Goal: Task Accomplishment & Management: Use online tool/utility

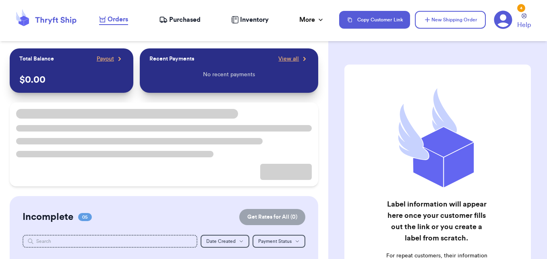
scroll to position [9, 0]
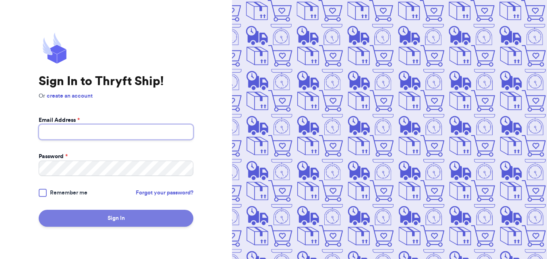
type input "[EMAIL_ADDRESS][DOMAIN_NAME]"
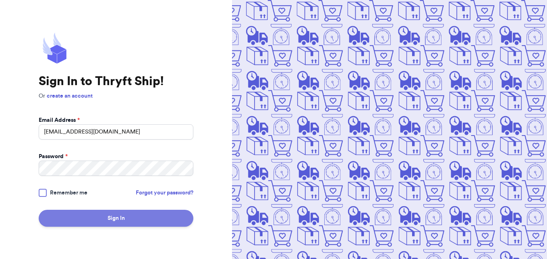
click at [152, 219] on button "Sign In" at bounding box center [116, 217] width 155 height 17
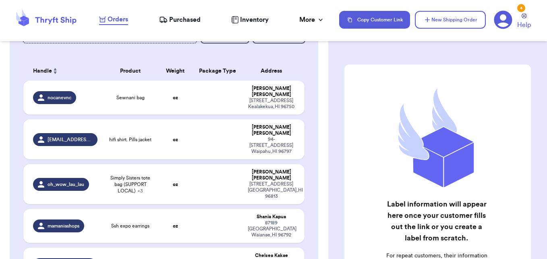
scroll to position [108, 0]
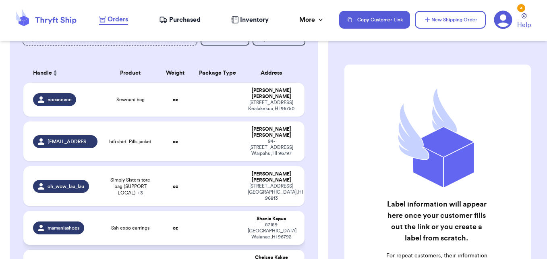
click at [126, 211] on td "Ssh expo earrings" at bounding box center [130, 228] width 56 height 34
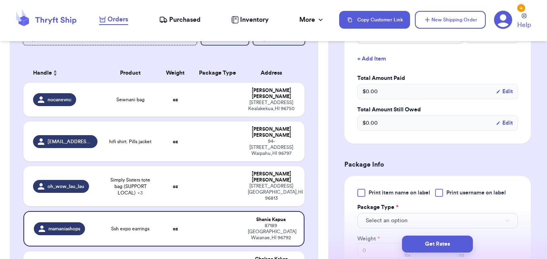
scroll to position [297, 0]
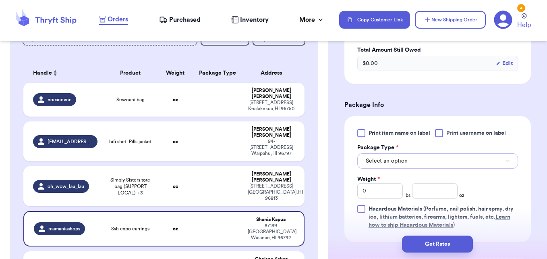
click at [455, 153] on button "Select an option" at bounding box center [437, 160] width 161 height 15
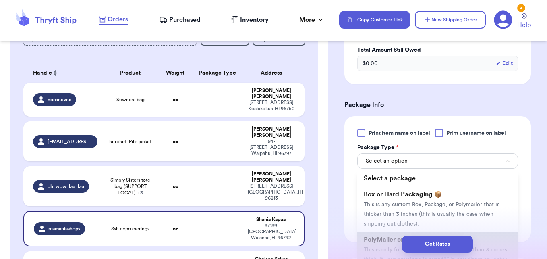
click at [380, 231] on li "PolyMailer or Envelope ✉️ This is only for mailers and envelopes less than 3 in…" at bounding box center [437, 253] width 161 height 45
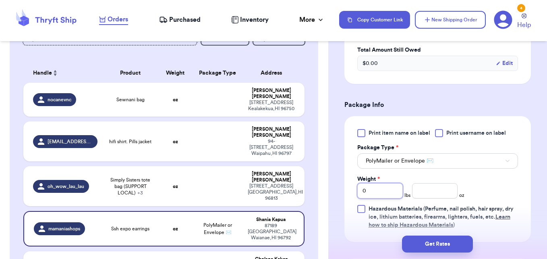
click at [383, 183] on input "0" at bounding box center [380, 190] width 46 height 15
type input "1"
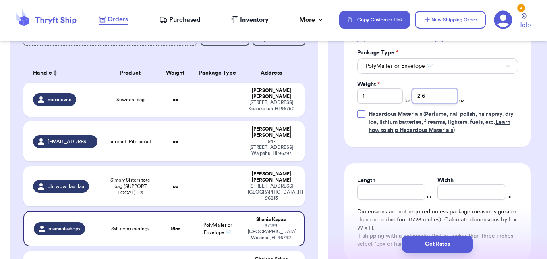
scroll to position [397, 0]
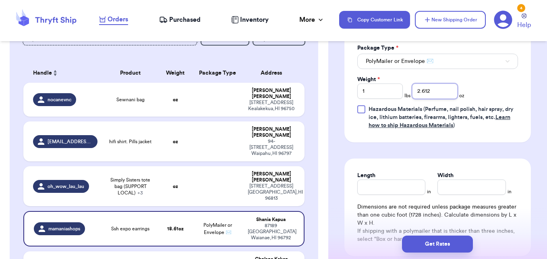
click at [443, 87] on input "2.612" at bounding box center [435, 90] width 46 height 15
type input "2.6"
click at [376, 179] on input "Length" at bounding box center [391, 186] width 68 height 15
type input "12"
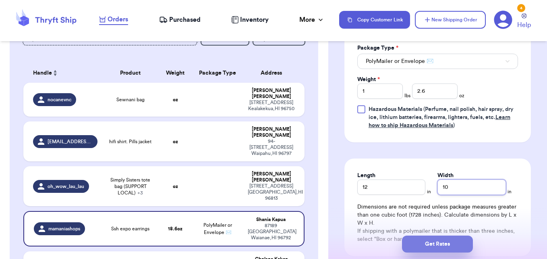
type input "10"
click at [425, 246] on button "Get Rates" at bounding box center [437, 243] width 71 height 17
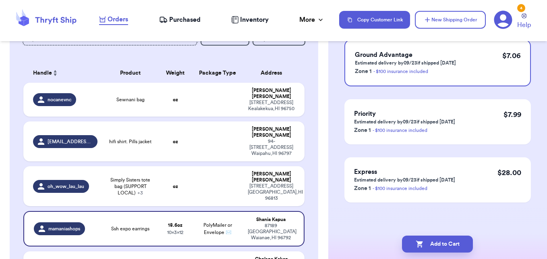
scroll to position [0, 0]
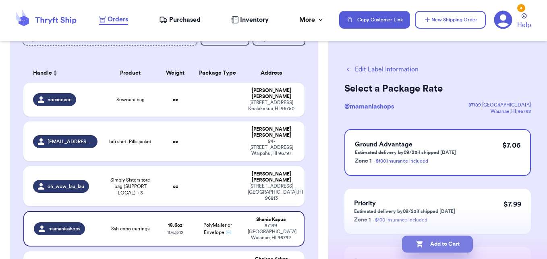
click at [426, 245] on button "Add to Cart" at bounding box center [437, 243] width 71 height 17
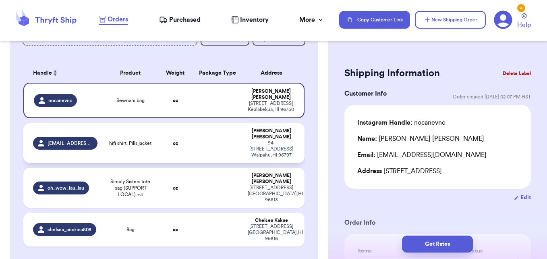
click at [139, 143] on span "hifi shirt. Pills jacket" at bounding box center [130, 143] width 42 height 6
type input "hifi shirt. Pills jacket"
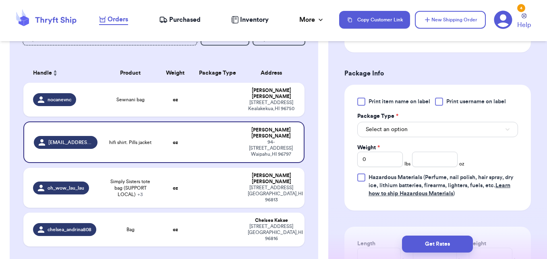
scroll to position [331, 0]
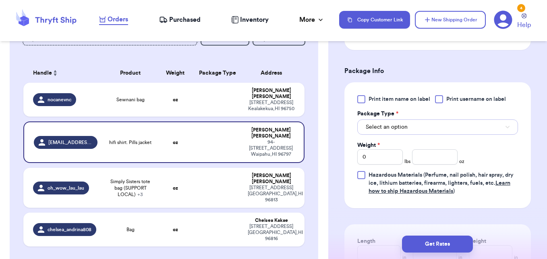
click at [436, 130] on button "Select an option" at bounding box center [437, 126] width 161 height 15
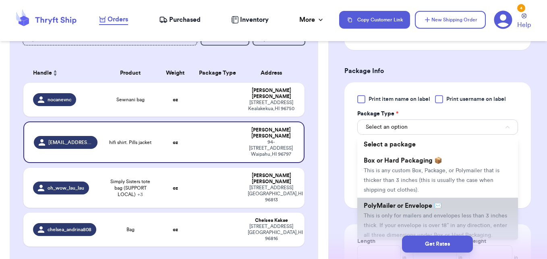
click at [398, 197] on li "PolyMailer or Envelope ✉️ This is only for mailers and envelopes less than 3 in…" at bounding box center [437, 219] width 161 height 45
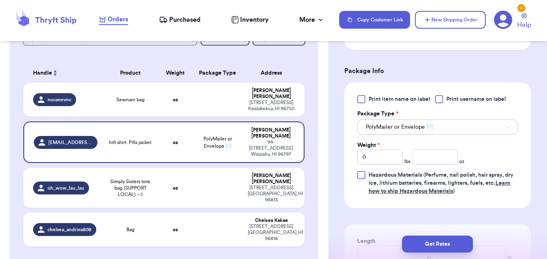
click at [440, 126] on button "PolyMailer or Envelope ✉️" at bounding box center [437, 126] width 161 height 15
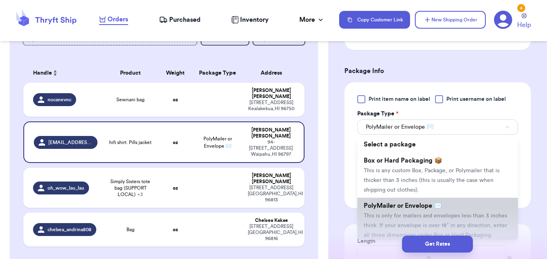
click at [420, 199] on li "PolyMailer or Envelope ✉️ This is only for mailers and envelopes less than 3 in…" at bounding box center [437, 219] width 161 height 45
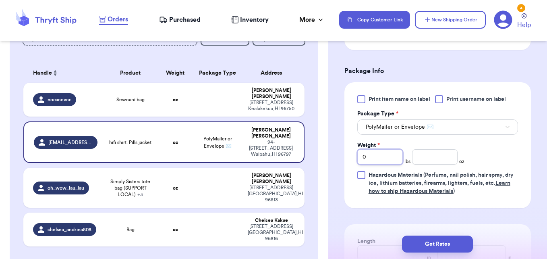
click at [376, 155] on input "0" at bounding box center [380, 156] width 46 height 15
type input "01"
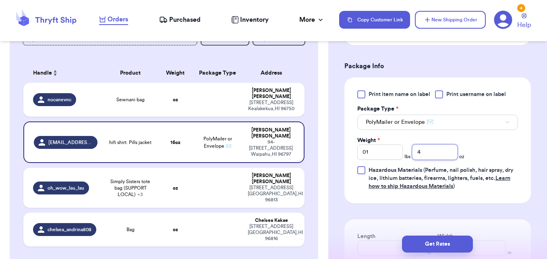
scroll to position [492, 0]
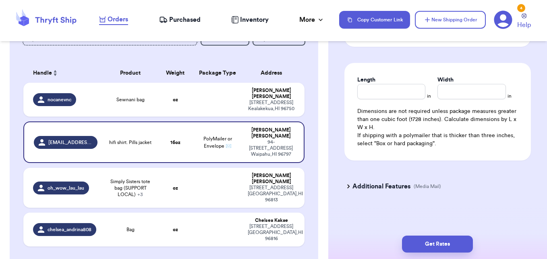
type input "4"
click at [375, 91] on input "Length" at bounding box center [391, 91] width 68 height 15
type input "15"
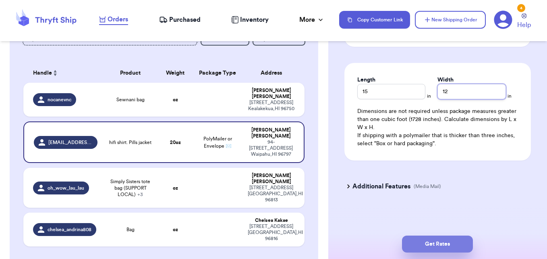
type input "12"
click at [421, 238] on button "Get Rates" at bounding box center [437, 243] width 71 height 17
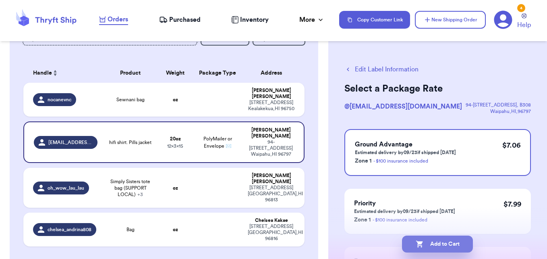
click at [420, 237] on button "Add to Cart" at bounding box center [437, 243] width 71 height 17
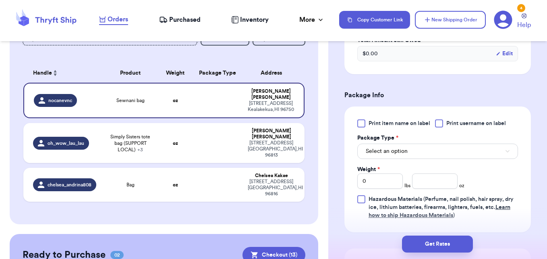
scroll to position [307, 0]
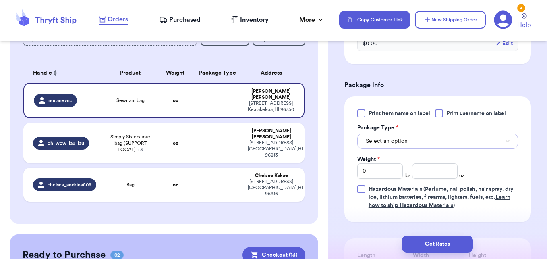
click at [461, 139] on button "Select an option" at bounding box center [437, 140] width 161 height 15
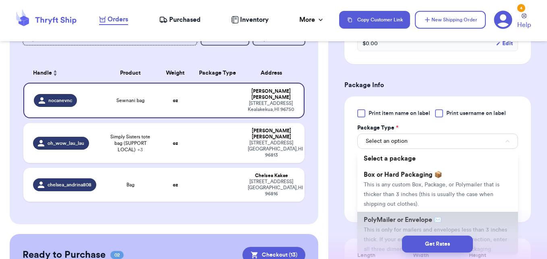
click at [389, 221] on span "PolyMailer or Envelope ✉️" at bounding box center [403, 219] width 78 height 6
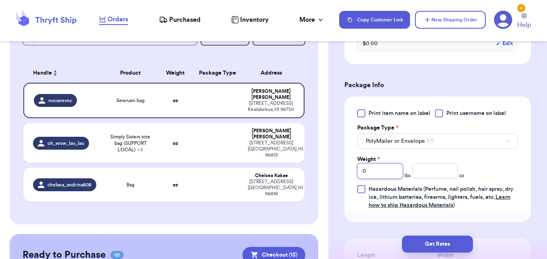
click at [381, 165] on input "0" at bounding box center [380, 170] width 46 height 15
type input "01"
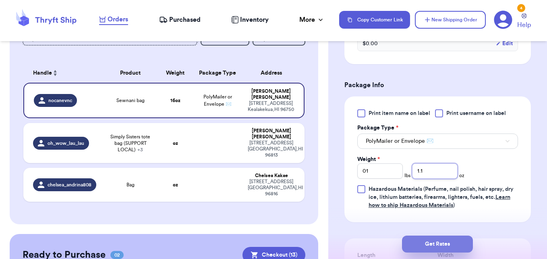
type input "1.1"
click at [437, 239] on button "Get Rates" at bounding box center [437, 243] width 71 height 17
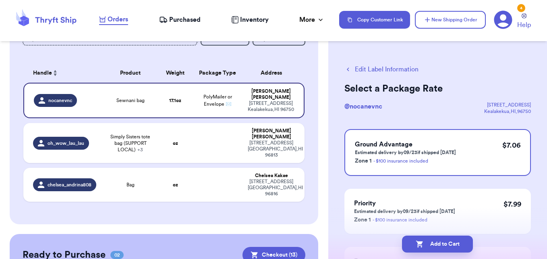
click at [437, 239] on button "Add to Cart" at bounding box center [437, 243] width 71 height 17
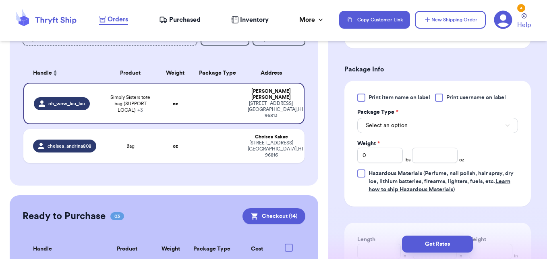
scroll to position [399, 0]
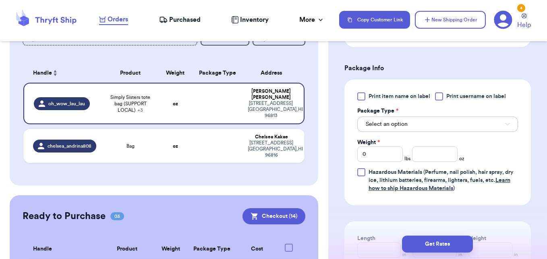
click at [454, 132] on button "Select an option" at bounding box center [437, 123] width 161 height 15
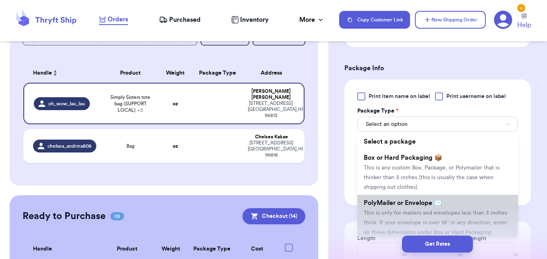
click at [392, 217] on li "PolyMailer or Envelope ✉️ This is only for mailers and envelopes less than 3 in…" at bounding box center [437, 217] width 161 height 45
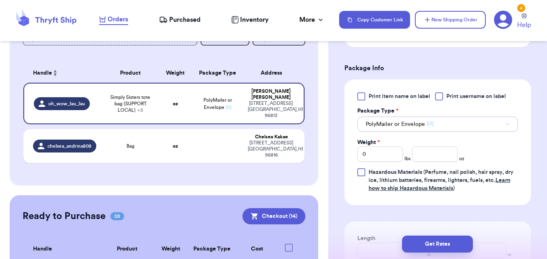
drag, startPoint x: 411, startPoint y: 128, endPoint x: 406, endPoint y: 164, distance: 35.8
click at [406, 164] on div "Print item name on label Print username on label Package Type * PolyMailer or E…" at bounding box center [437, 142] width 161 height 100
click at [408, 128] on span "PolyMailer or Envelope ✉️" at bounding box center [400, 124] width 68 height 8
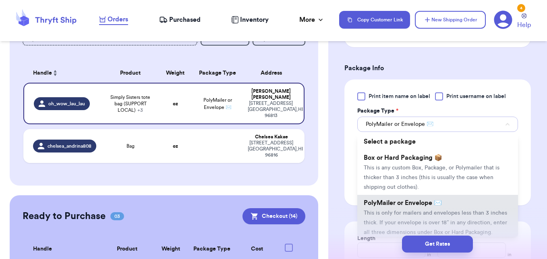
click at [409, 129] on button "PolyMailer or Envelope ✉️" at bounding box center [437, 123] width 161 height 15
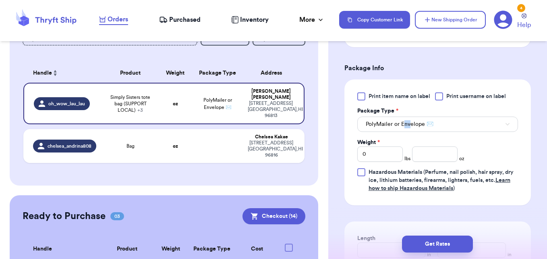
drag, startPoint x: 405, startPoint y: 144, endPoint x: 411, endPoint y: 126, distance: 18.7
click at [411, 126] on div "Print item name on label Print username on label Package Type * PolyMailer or E…" at bounding box center [437, 142] width 161 height 100
click at [411, 126] on button "PolyMailer or Envelope ✉️" at bounding box center [437, 123] width 161 height 15
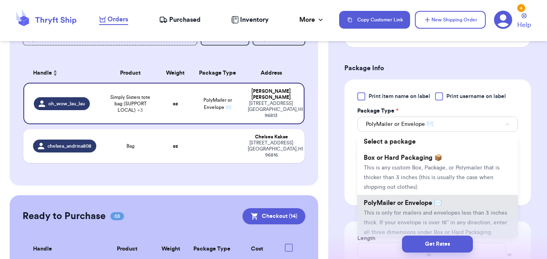
click at [390, 206] on span "PolyMailer or Envelope ✉️" at bounding box center [403, 202] width 78 height 6
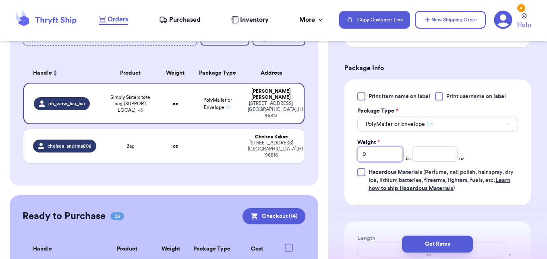
click at [382, 161] on input "0" at bounding box center [380, 153] width 46 height 15
click at [419, 162] on input "number" at bounding box center [435, 153] width 46 height 15
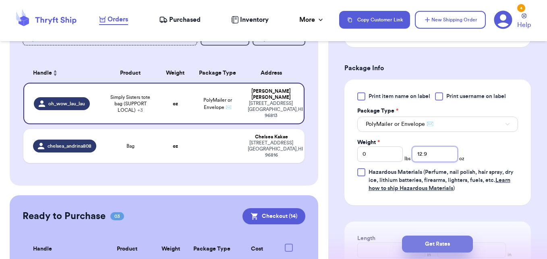
type input "12.9"
click at [439, 242] on button "Get Rates" at bounding box center [437, 243] width 71 height 17
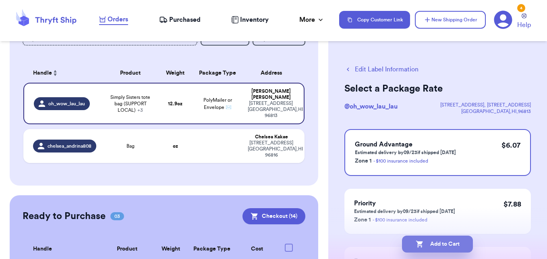
click at [438, 240] on button "Add to Cart" at bounding box center [437, 243] width 71 height 17
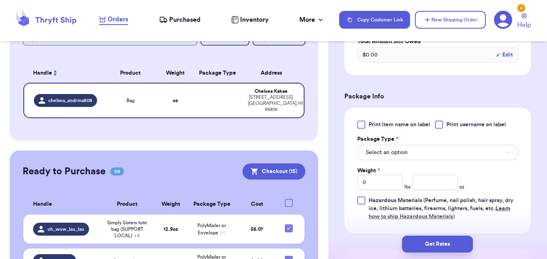
scroll to position [297, 0]
click at [473, 155] on button "Select an option" at bounding box center [437, 150] width 161 height 15
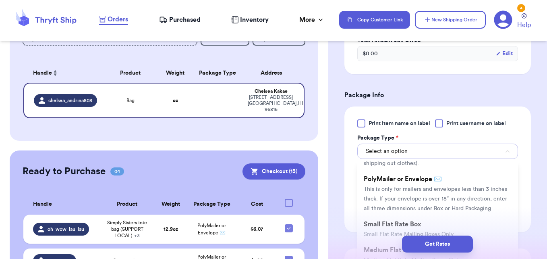
scroll to position [52, 0]
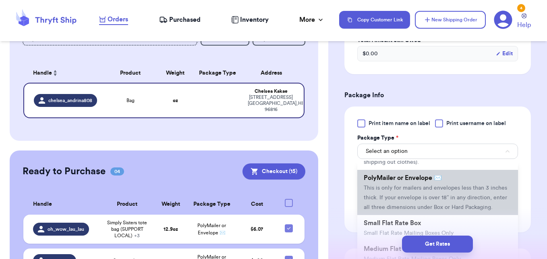
click at [441, 178] on span "PolyMailer or Envelope ✉️" at bounding box center [403, 177] width 78 height 6
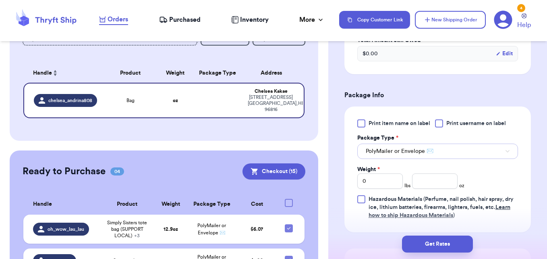
click at [421, 153] on button "PolyMailer or Envelope ✉️" at bounding box center [437, 150] width 161 height 15
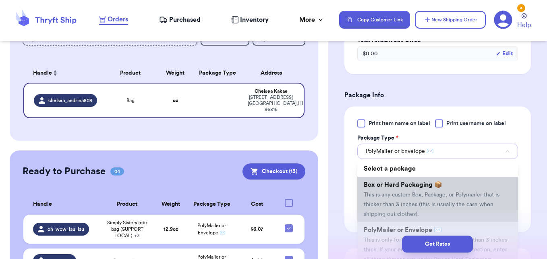
drag, startPoint x: 421, startPoint y: 153, endPoint x: 421, endPoint y: 182, distance: 28.6
click at [421, 159] on div "PolyMailer or Envelope ✉️ Select a package Box or Hard Packaging 📦 This is any …" at bounding box center [437, 150] width 161 height 17
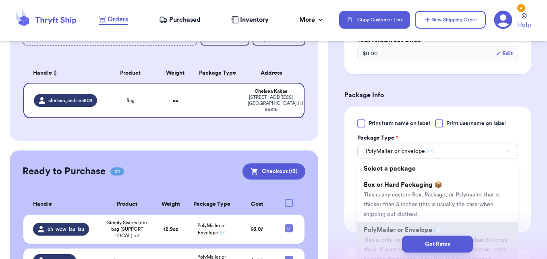
click at [421, 182] on span "Box or Hard Packaging 📦" at bounding box center [403, 184] width 79 height 6
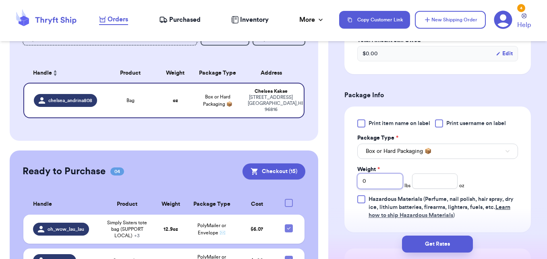
click at [390, 187] on input "0" at bounding box center [380, 180] width 46 height 15
type input "6"
click at [420, 182] on input "number" at bounding box center [435, 180] width 46 height 15
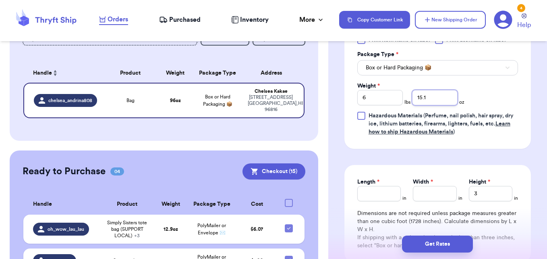
scroll to position [392, 0]
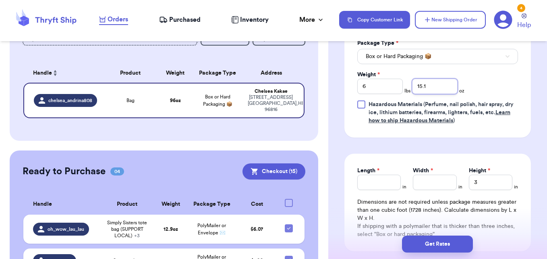
type input "15.1"
click at [375, 186] on input "Length *" at bounding box center [379, 181] width 44 height 15
type input "20"
type input "11"
click at [476, 182] on input "3" at bounding box center [491, 181] width 44 height 15
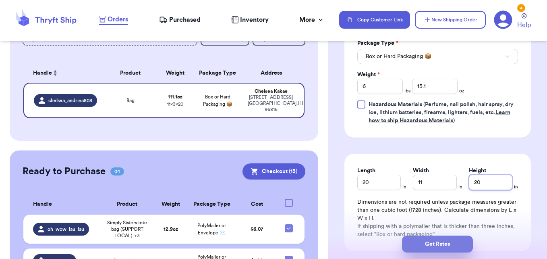
type input "20"
click at [414, 243] on button "Get Rates" at bounding box center [437, 243] width 71 height 17
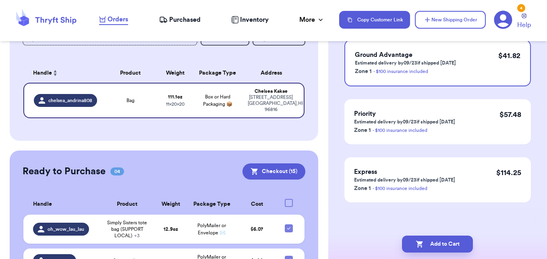
scroll to position [0, 0]
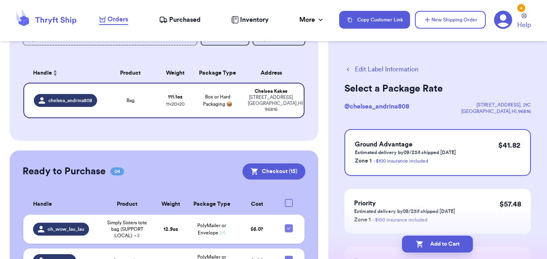
click at [390, 69] on button "Edit Label Information" at bounding box center [381, 69] width 74 height 10
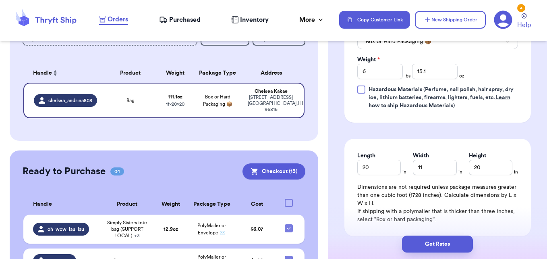
scroll to position [408, 0]
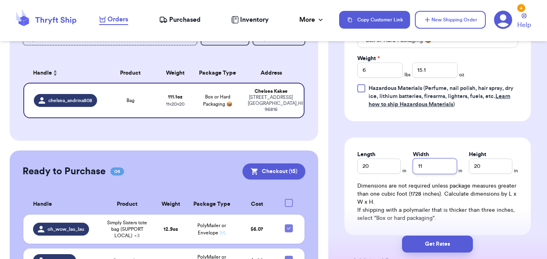
click at [435, 172] on input "11" at bounding box center [435, 165] width 44 height 15
type input "1"
type input "8"
click at [383, 163] on input "20" at bounding box center [379, 165] width 44 height 15
type input "2"
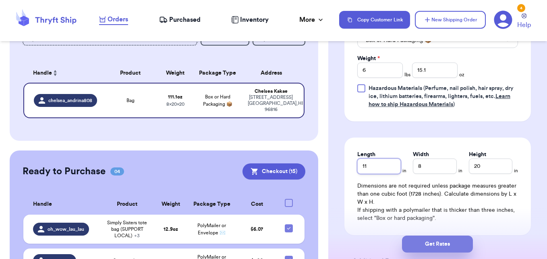
type input "11"
click at [429, 245] on button "Get Rates" at bounding box center [437, 243] width 71 height 17
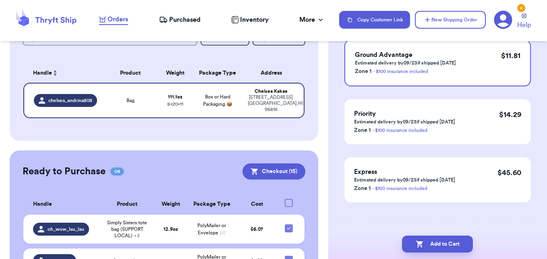
scroll to position [0, 0]
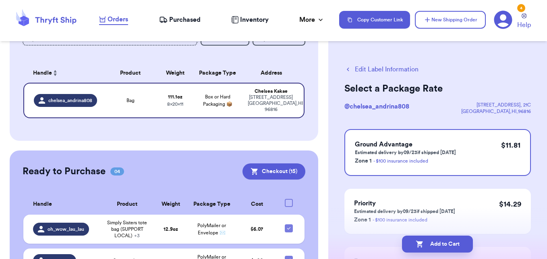
click at [429, 245] on button "Add to Cart" at bounding box center [437, 243] width 71 height 17
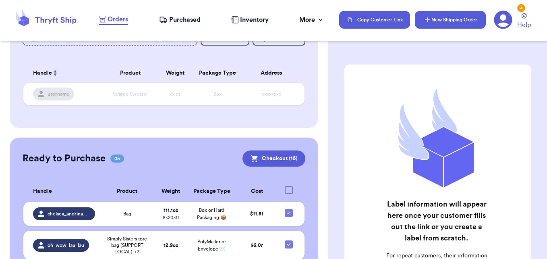
click at [463, 17] on button "New Shipping Order" at bounding box center [450, 20] width 71 height 18
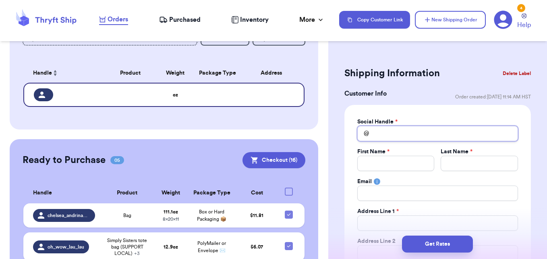
click at [397, 135] on input "Total Amount Paid" at bounding box center [437, 133] width 161 height 15
type input "t"
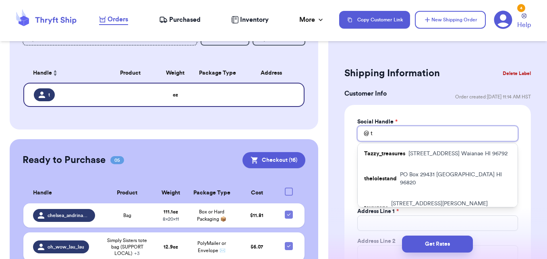
type input "ta"
type input "tab"
type input "taba"
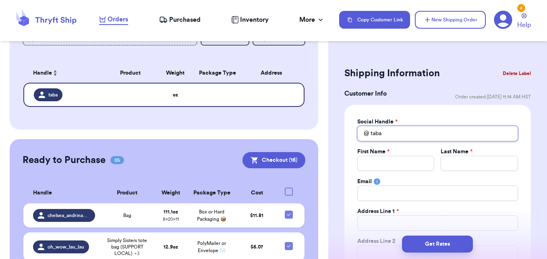
type input "tabaj"
type input "tabajo"
type input "tabajon"
click at [371, 160] on input "Total Amount Paid" at bounding box center [395, 162] width 77 height 15
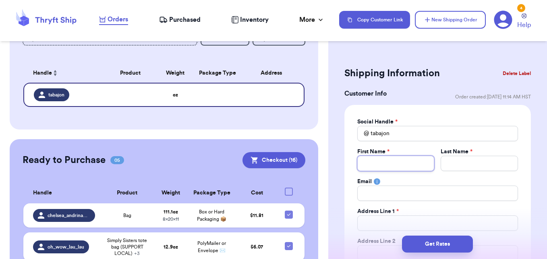
type input "r"
type input "ra"
type input "ray"
type input "Rayann"
click at [385, 164] on input "Rayann" at bounding box center [395, 162] width 77 height 15
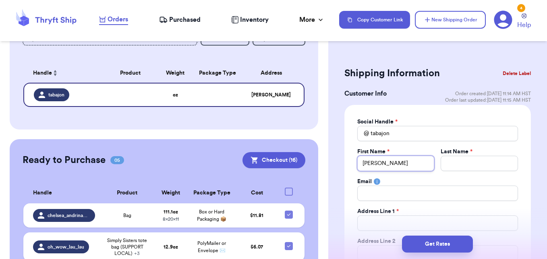
click at [385, 164] on input "Rayann" at bounding box center [395, 162] width 77 height 15
type input "Rayann"
type input "Rayan"
type input "Raya"
type input "Ray"
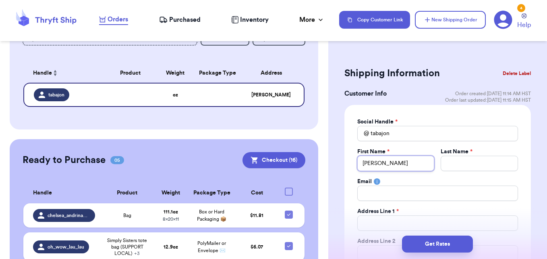
type input "Ray"
type input "t"
type input "ta"
type input "tab"
type input "taba"
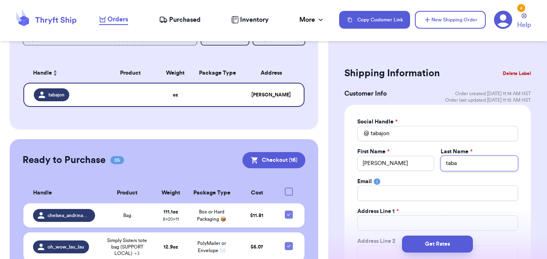
type input "tabaj"
type input "tabajo"
type input "tabaj"
type input "taba"
type input "taban"
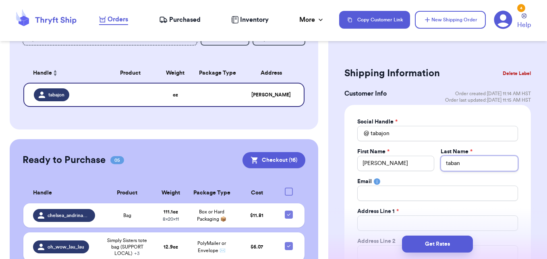
type input "tabang"
type input "tabangc"
type input "tabangcu"
type input "tabangcur"
type input "tabangcura"
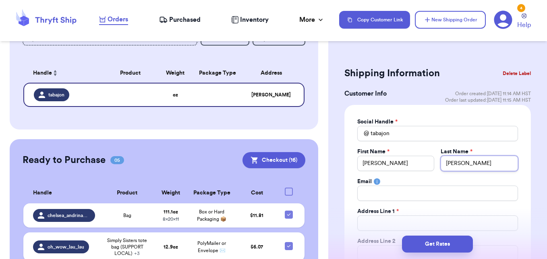
type input "tabangcura"
click at [382, 225] on input "Total Amount Paid" at bounding box center [437, 222] width 161 height 15
type input "3"
type input "33"
type input "3"
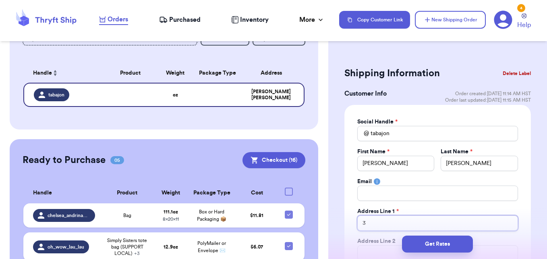
type input "32"
type input "322"
type input "3225"
type input "3225 s"
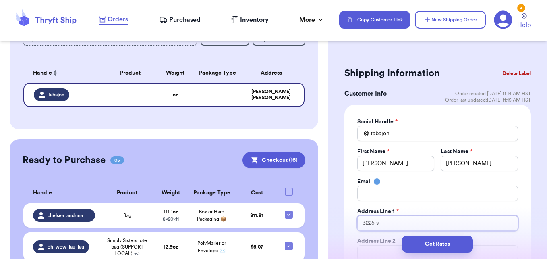
type input "3225 s"
type input "3225 s p"
type input "3225 s pe"
type input "3225 s pec"
type input "3225 s peco"
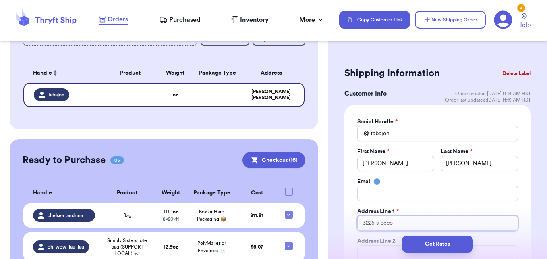
type input "3225 s pecos"
type input "3225 s pecos r"
type input "3225 s pecos rd"
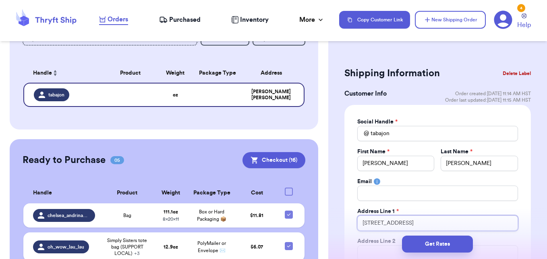
type input "3225 s pecos rd \"
type input "3225 s pecos rd"
type input "3225 s pecos r"
type input "3225 s pecos"
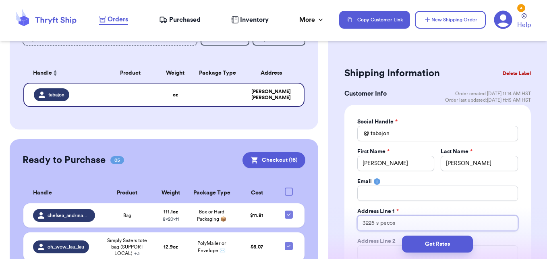
type input "3225 s pecos"
type input "3225 s peco"
type input "3225 s pec"
type input "3225 s pe"
type input "3225 s p"
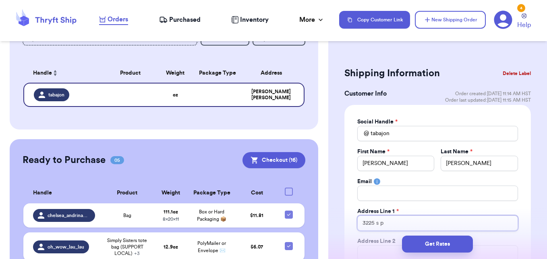
type input "3225 s"
type input "3225"
type input "3225 S"
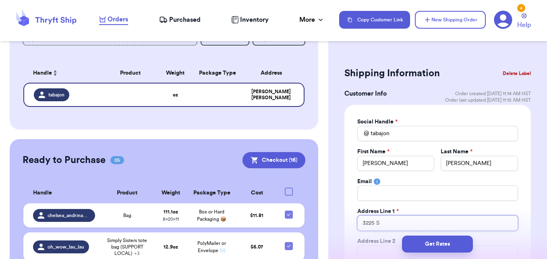
type input "3225 S P"
type input "3225 S Pe"
type input "3225 S Pec"
type input "3225 S Peco"
type input "3225 S Pecos"
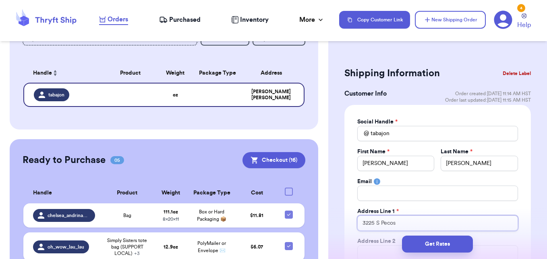
type input "3225 S Pecos"
type input "3225 S Pecos R"
type input "3225 S Pecos Rd"
type input "3225 S Pecos R"
type input "3225 S Pecos Ro"
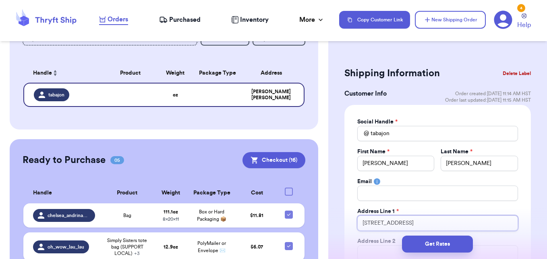
type input "3225 S Pecos Roa"
type input "3225 S Pecos Road"
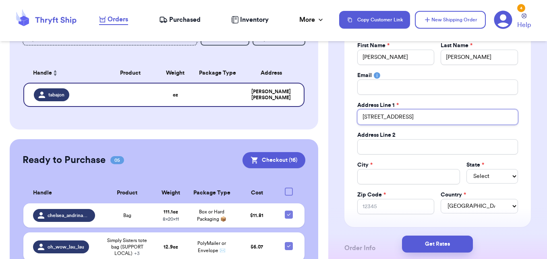
scroll to position [104, 0]
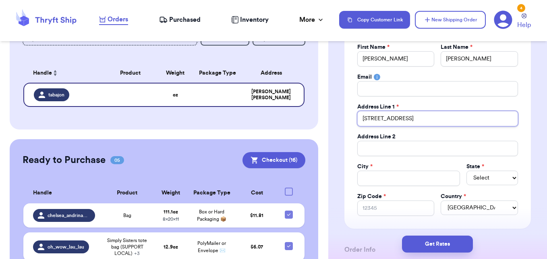
type input "3225 S Pecos Road"
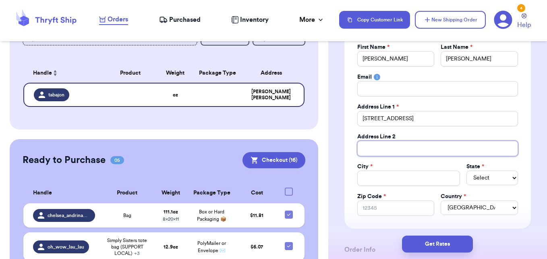
click at [378, 151] on input "Total Amount Paid" at bounding box center [437, 148] width 161 height 15
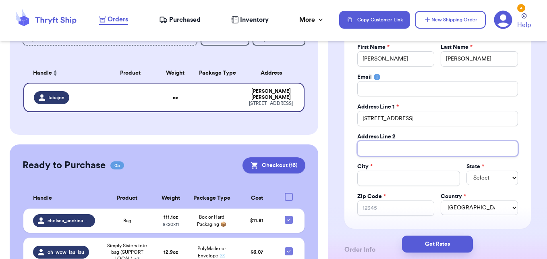
type input "a"
type input "ap"
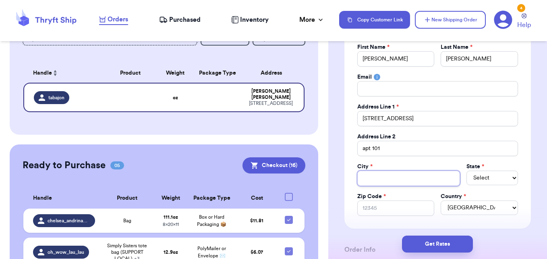
click at [384, 172] on input "Total Amount Paid" at bounding box center [408, 177] width 103 height 15
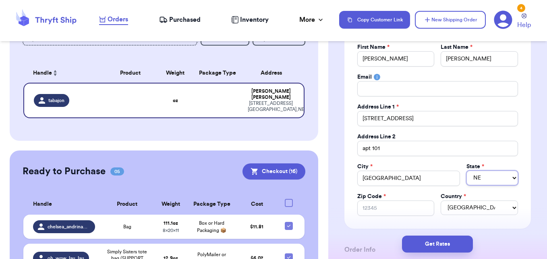
click at [491, 175] on select "AL AK AZ AR CA CO CT DE DC FL GA HI ID IL IN IA KS KY LA ME MD MA MI MN MS MO M…" at bounding box center [492, 177] width 52 height 15
click at [466, 170] on select "AL AK AZ AR CA CO CT DE DC FL GA HI ID IL IN IA KS KY LA ME MD MA MI MN MS MO M…" at bounding box center [492, 177] width 52 height 15
click at [402, 212] on input "Zip Code *" at bounding box center [395, 207] width 77 height 15
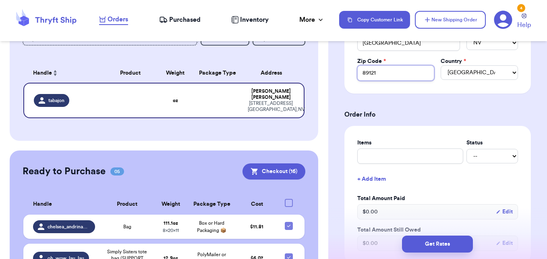
scroll to position [267, 0]
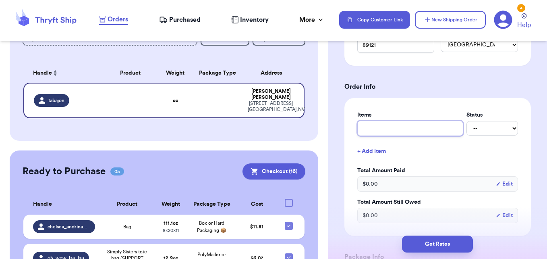
click at [412, 126] on input "text" at bounding box center [410, 127] width 106 height 15
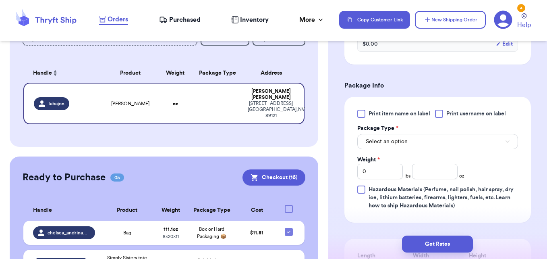
scroll to position [440, 0]
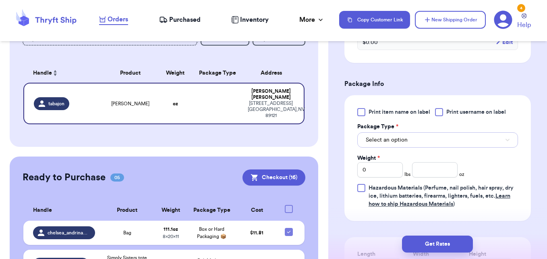
click at [473, 142] on button "Select an option" at bounding box center [437, 139] width 161 height 15
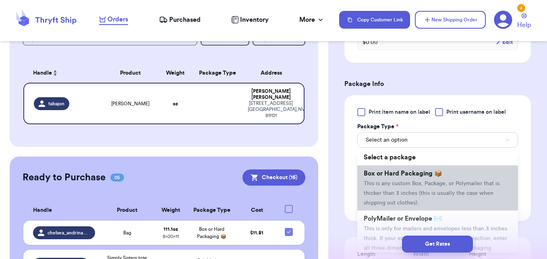
click at [414, 192] on span "This is any custom Box, Package, or Polymailer that is thicker than 3 inches (t…" at bounding box center [432, 192] width 136 height 25
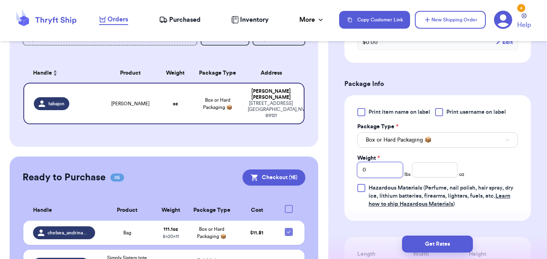
click at [383, 171] on input "0" at bounding box center [380, 169] width 46 height 15
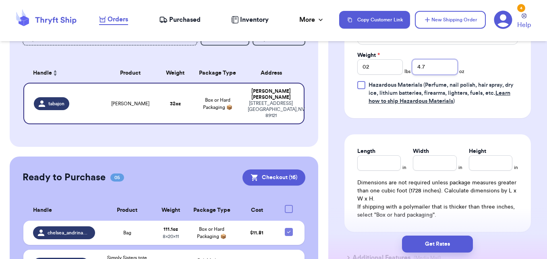
scroll to position [544, 0]
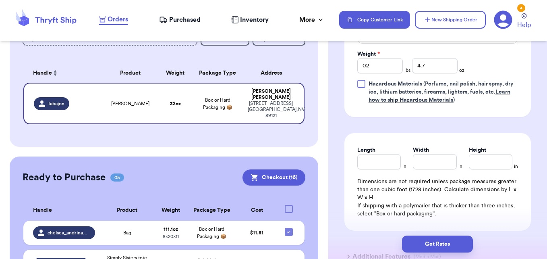
click at [357, 152] on label "Length" at bounding box center [366, 150] width 18 height 8
click at [357, 154] on input "Length" at bounding box center [379, 161] width 44 height 15
click at [427, 168] on input "Width *" at bounding box center [435, 161] width 44 height 15
click at [435, 240] on button "Get Rates" at bounding box center [437, 243] width 71 height 17
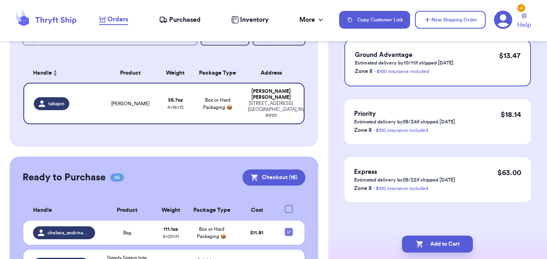
scroll to position [0, 0]
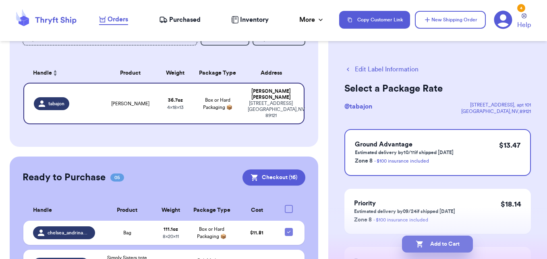
click at [454, 239] on button "Add to Cart" at bounding box center [437, 243] width 71 height 17
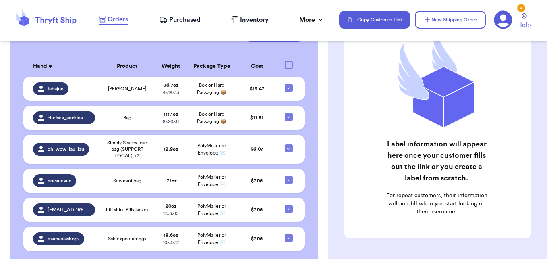
scroll to position [257, 0]
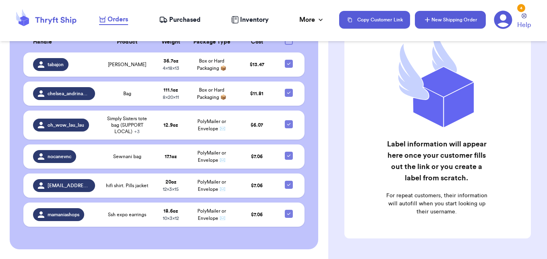
click at [447, 23] on button "New Shipping Order" at bounding box center [450, 20] width 71 height 18
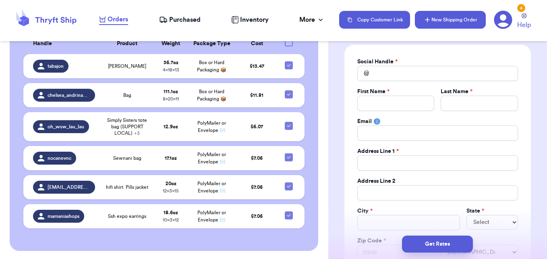
scroll to position [259, 0]
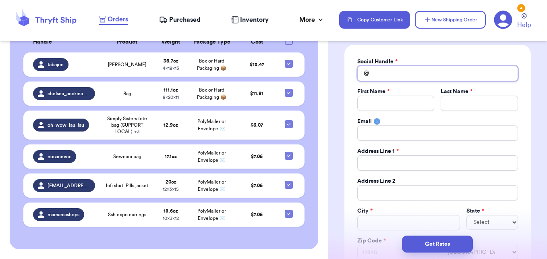
click at [420, 80] on input "Total Amount Paid" at bounding box center [437, 73] width 161 height 15
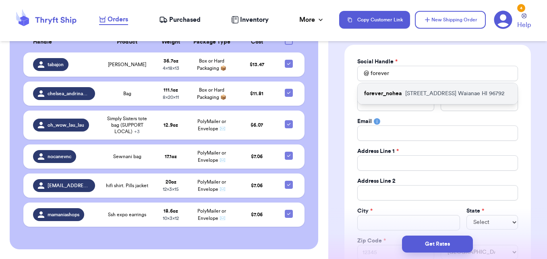
click at [420, 89] on div "forever_nohea 89-518 Puakolu St Waianae HI 96792" at bounding box center [438, 93] width 160 height 21
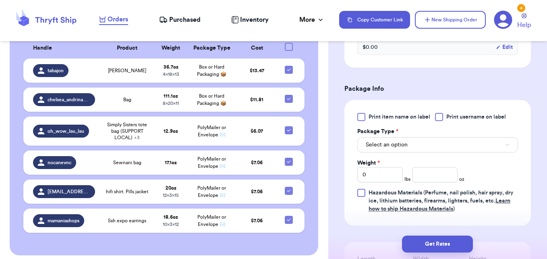
scroll to position [438, 0]
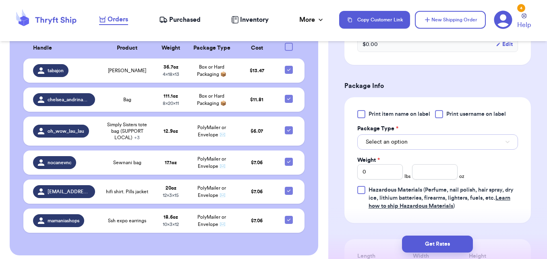
click at [474, 144] on button "Select an option" at bounding box center [437, 141] width 161 height 15
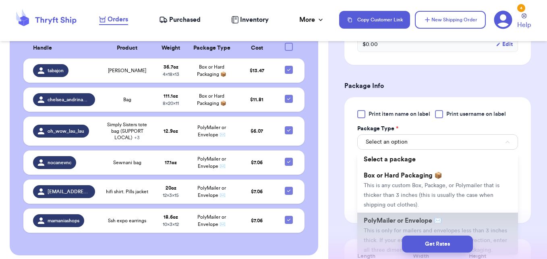
click at [395, 220] on span "PolyMailer or Envelope ✉️" at bounding box center [403, 220] width 78 height 6
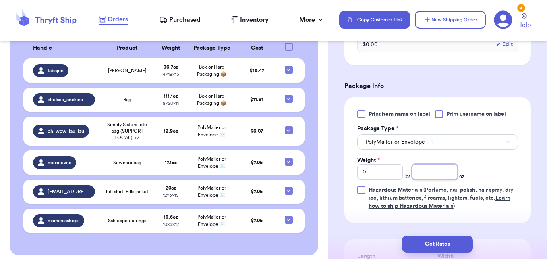
click at [427, 170] on input "number" at bounding box center [435, 171] width 46 height 15
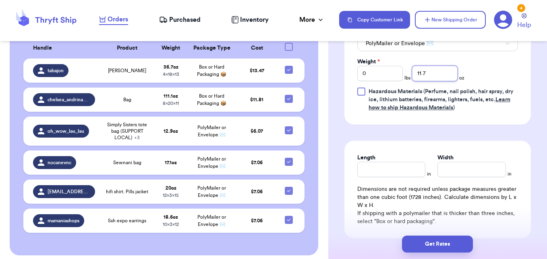
scroll to position [538, 0]
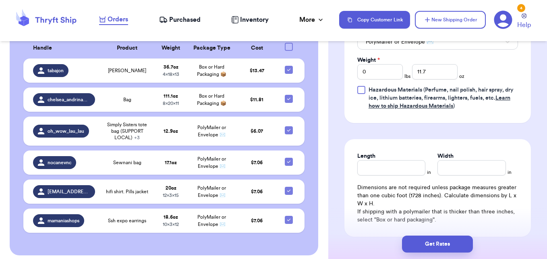
click at [394, 176] on div "Length in Width in Dimensions are not required unless package measures greater …" at bounding box center [437, 187] width 187 height 97
click at [396, 170] on input "Length" at bounding box center [391, 167] width 68 height 15
click at [437, 241] on button "Get Rates" at bounding box center [437, 243] width 71 height 17
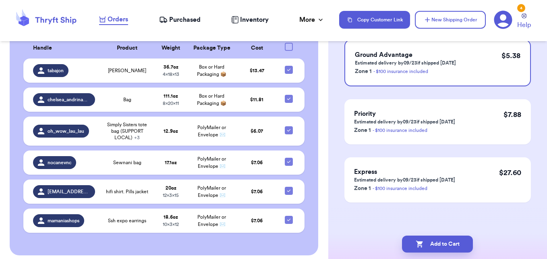
scroll to position [0, 0]
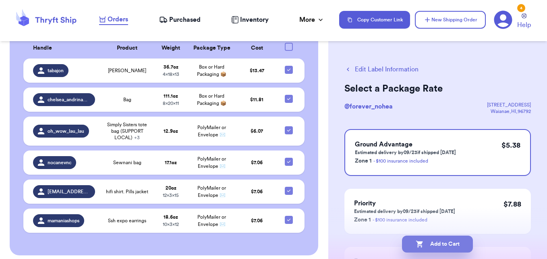
click at [452, 240] on button "Add to Cart" at bounding box center [437, 243] width 71 height 17
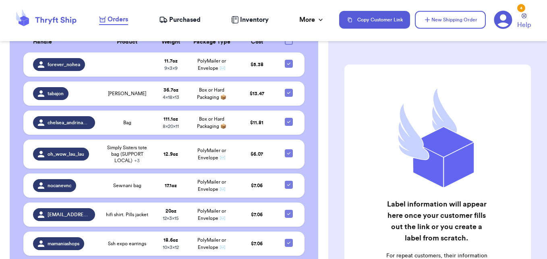
click at [285, 43] on div at bounding box center [289, 41] width 8 height 8
click at [288, 37] on input "checkbox" at bounding box center [288, 36] width 0 height 0
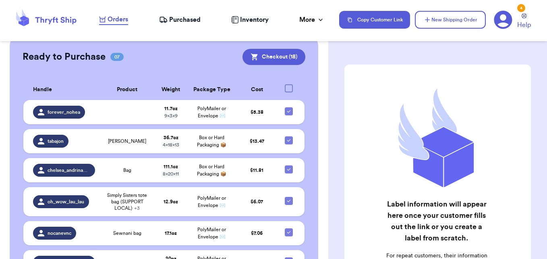
scroll to position [206, 0]
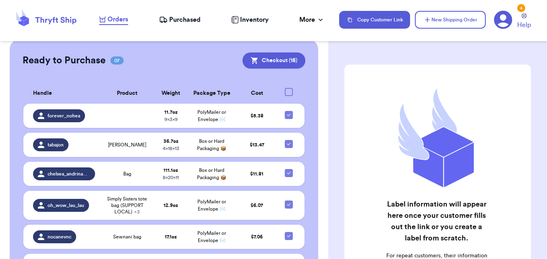
click at [285, 93] on div at bounding box center [289, 92] width 8 height 8
click at [288, 88] on input "checkbox" at bounding box center [288, 87] width 0 height 0
click at [285, 93] on div at bounding box center [289, 92] width 8 height 8
click at [288, 88] on input "checkbox" at bounding box center [288, 87] width 0 height 0
click at [286, 143] on icon at bounding box center [289, 144] width 6 height 6
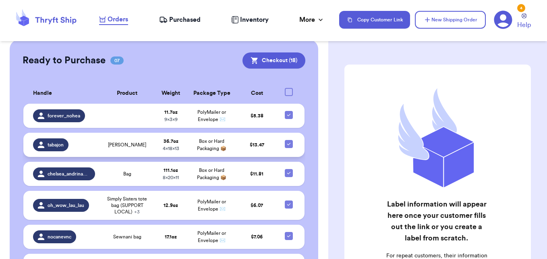
click at [288, 140] on input "checkbox" at bounding box center [288, 139] width 0 height 0
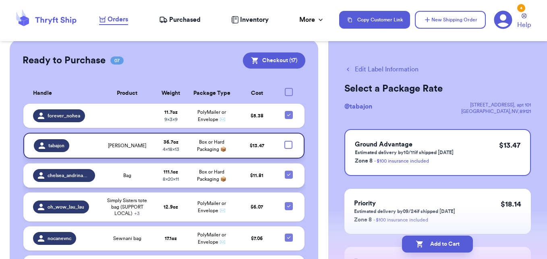
click at [286, 177] on icon at bounding box center [289, 174] width 6 height 6
click at [288, 170] on input "checkbox" at bounding box center [288, 170] width 0 height 0
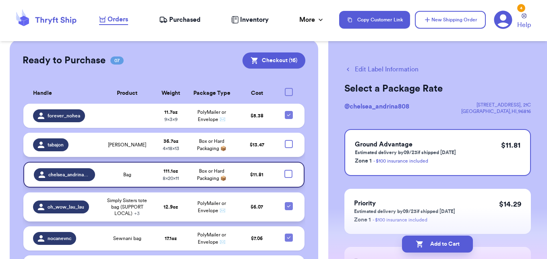
click at [286, 207] on icon at bounding box center [289, 206] width 6 height 6
click at [288, 202] on input "checkbox" at bounding box center [288, 201] width 0 height 0
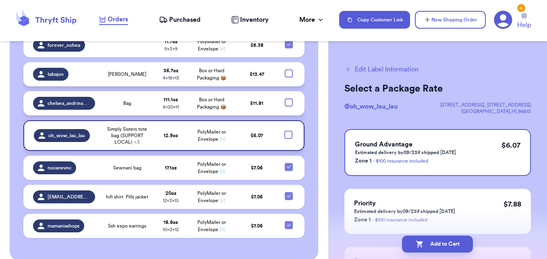
scroll to position [288, 0]
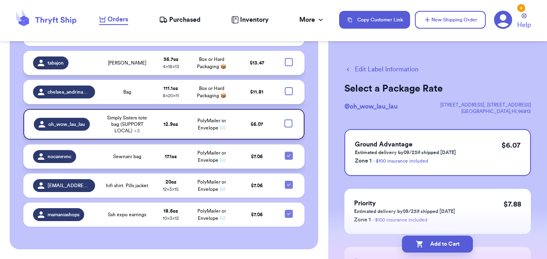
click at [286, 158] on icon at bounding box center [289, 155] width 6 height 6
click at [288, 151] on input "checkbox" at bounding box center [288, 151] width 0 height 0
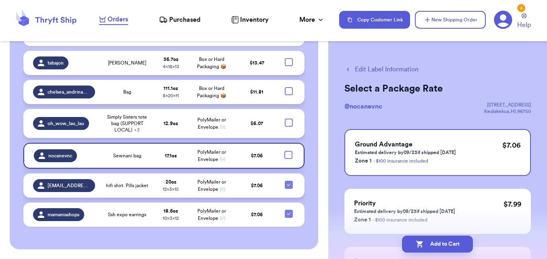
click at [286, 183] on icon at bounding box center [289, 184] width 6 height 6
click at [288, 180] on input "checkbox" at bounding box center [288, 180] width 0 height 0
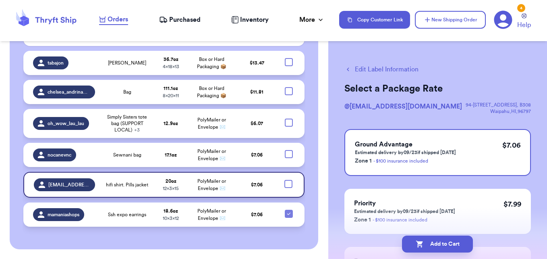
click at [286, 216] on icon at bounding box center [289, 213] width 6 height 6
click at [288, 209] on input "checkbox" at bounding box center [288, 209] width 0 height 0
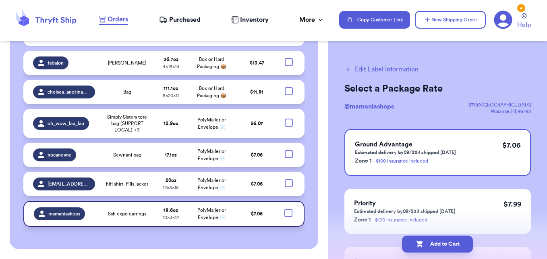
click at [285, 157] on div at bounding box center [289, 154] width 8 height 8
click at [288, 150] on input "checkbox" at bounding box center [288, 149] width 0 height 0
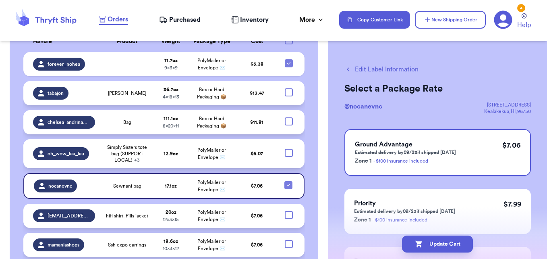
scroll to position [259, 0]
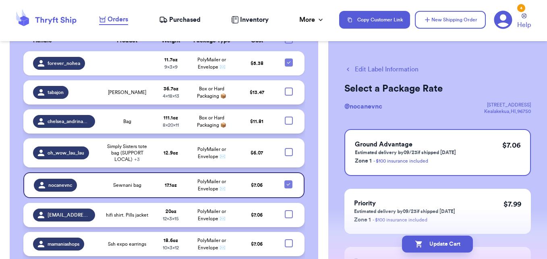
click at [285, 216] on div at bounding box center [289, 214] width 8 height 8
click at [288, 210] on input "checkbox" at bounding box center [288, 209] width 0 height 0
